Goal: Information Seeking & Learning: Learn about a topic

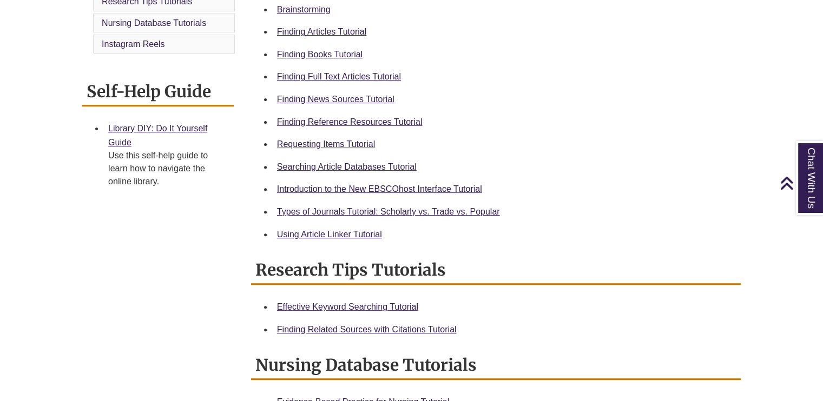
scroll to position [369, 0]
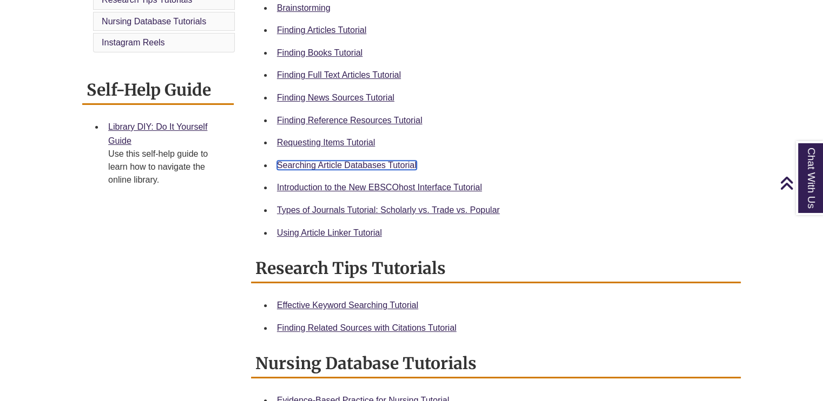
click at [381, 166] on link "Searching Article Databases Tutorial" at bounding box center [347, 165] width 140 height 9
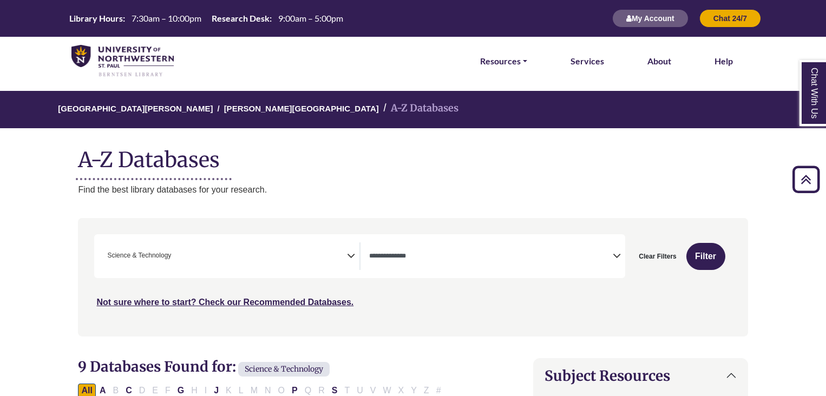
select select "*****"
select select "Database Types Filter"
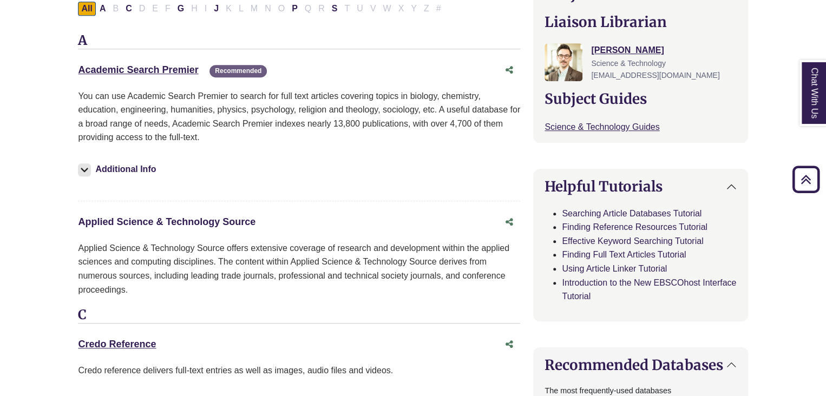
scroll to position [379, 0]
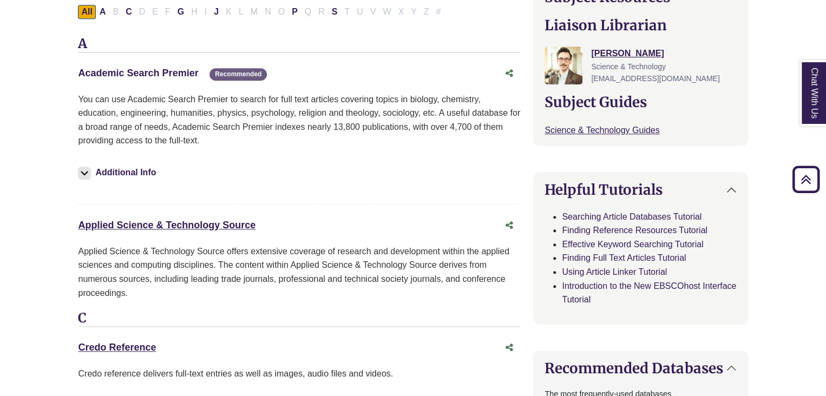
click at [172, 75] on link "Academic Search Premier This link opens in a new window" at bounding box center [138, 73] width 120 height 11
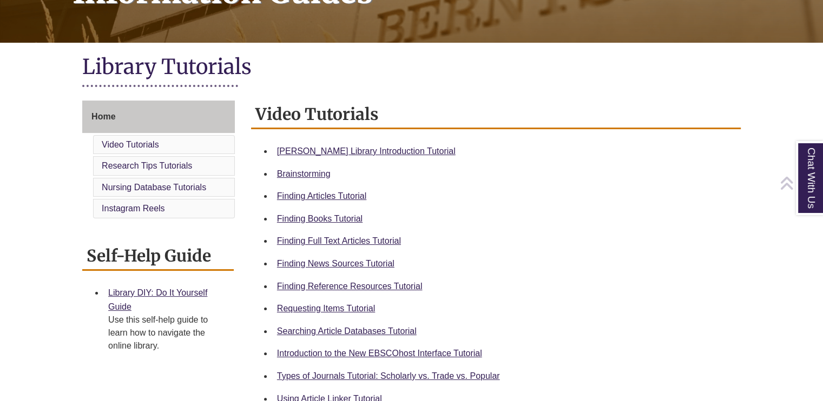
scroll to position [205, 0]
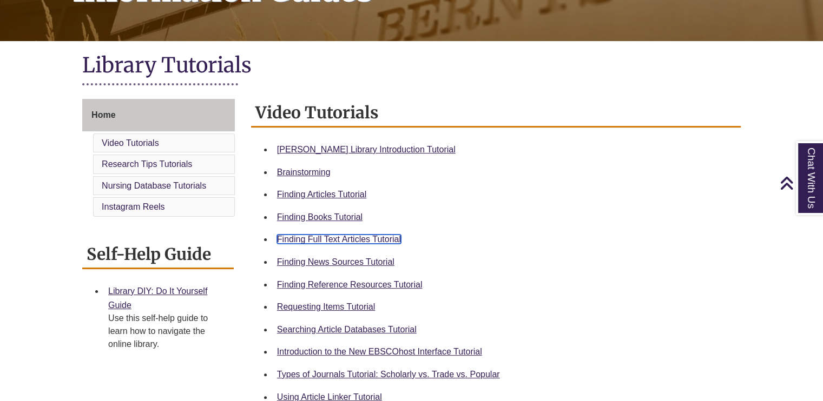
click at [388, 238] on link "Finding Full Text Articles Tutorial" at bounding box center [339, 239] width 124 height 9
